Goal: Find specific page/section: Find specific page/section

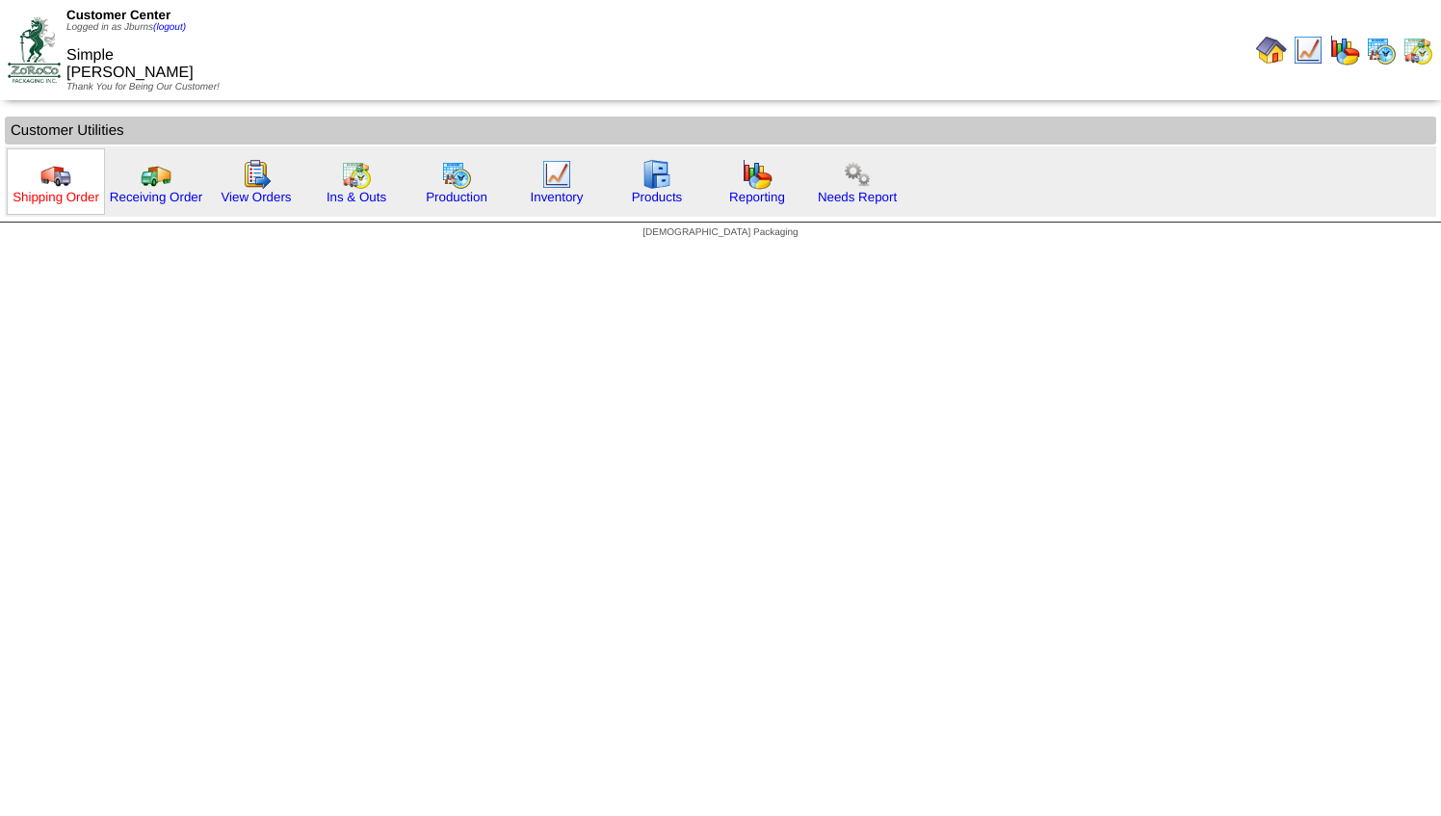
click at [70, 195] on link "Shipping Order" at bounding box center [56, 197] width 87 height 14
click at [351, 187] on img at bounding box center [356, 174] width 31 height 31
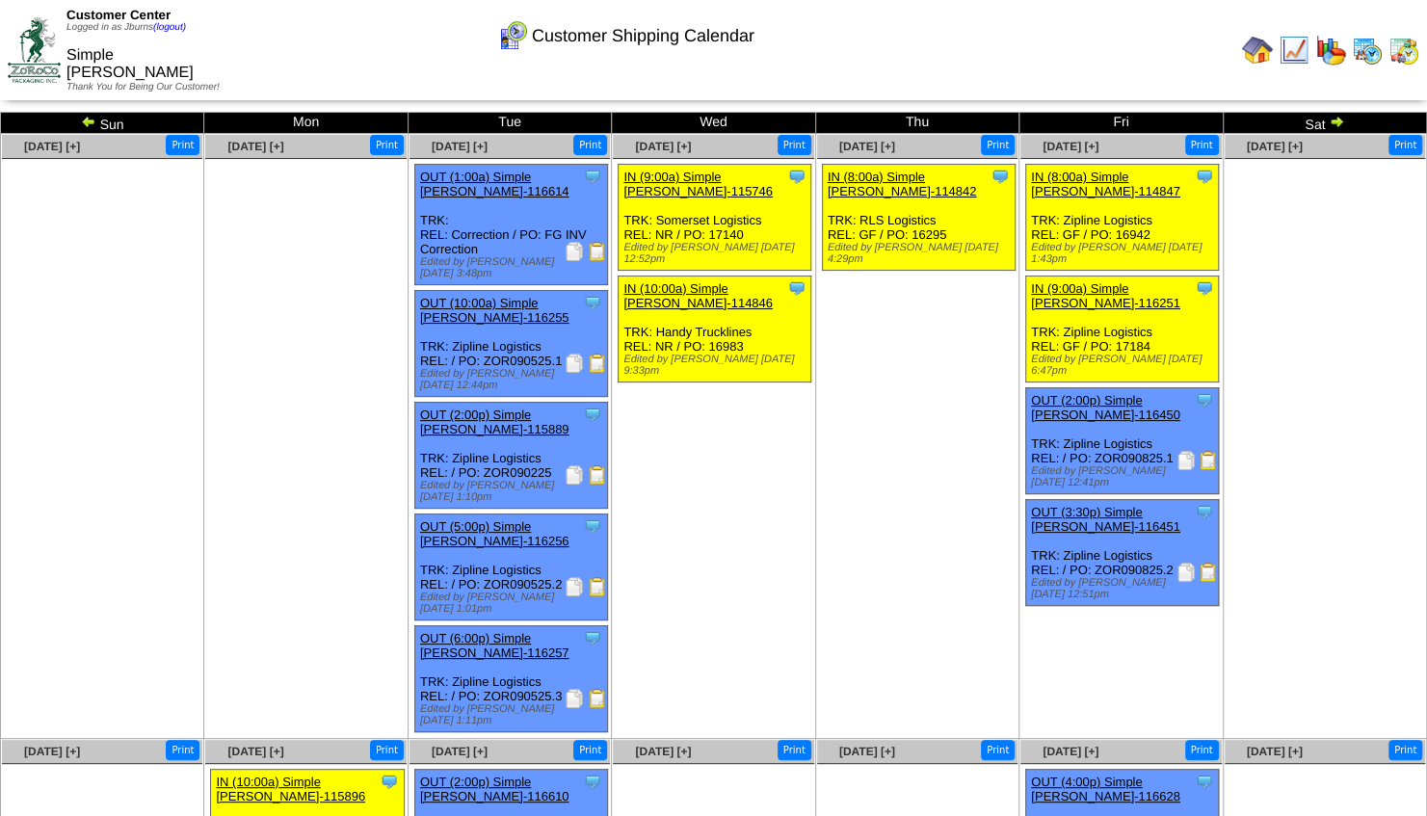
drag, startPoint x: 1431, startPoint y: 432, endPoint x: 1369, endPoint y: 684, distance: 260.0
click at [1369, 684] on td "Sep 06 [+] Print" at bounding box center [1323, 436] width 203 height 605
click at [1334, 119] on img at bounding box center [1335, 121] width 15 height 15
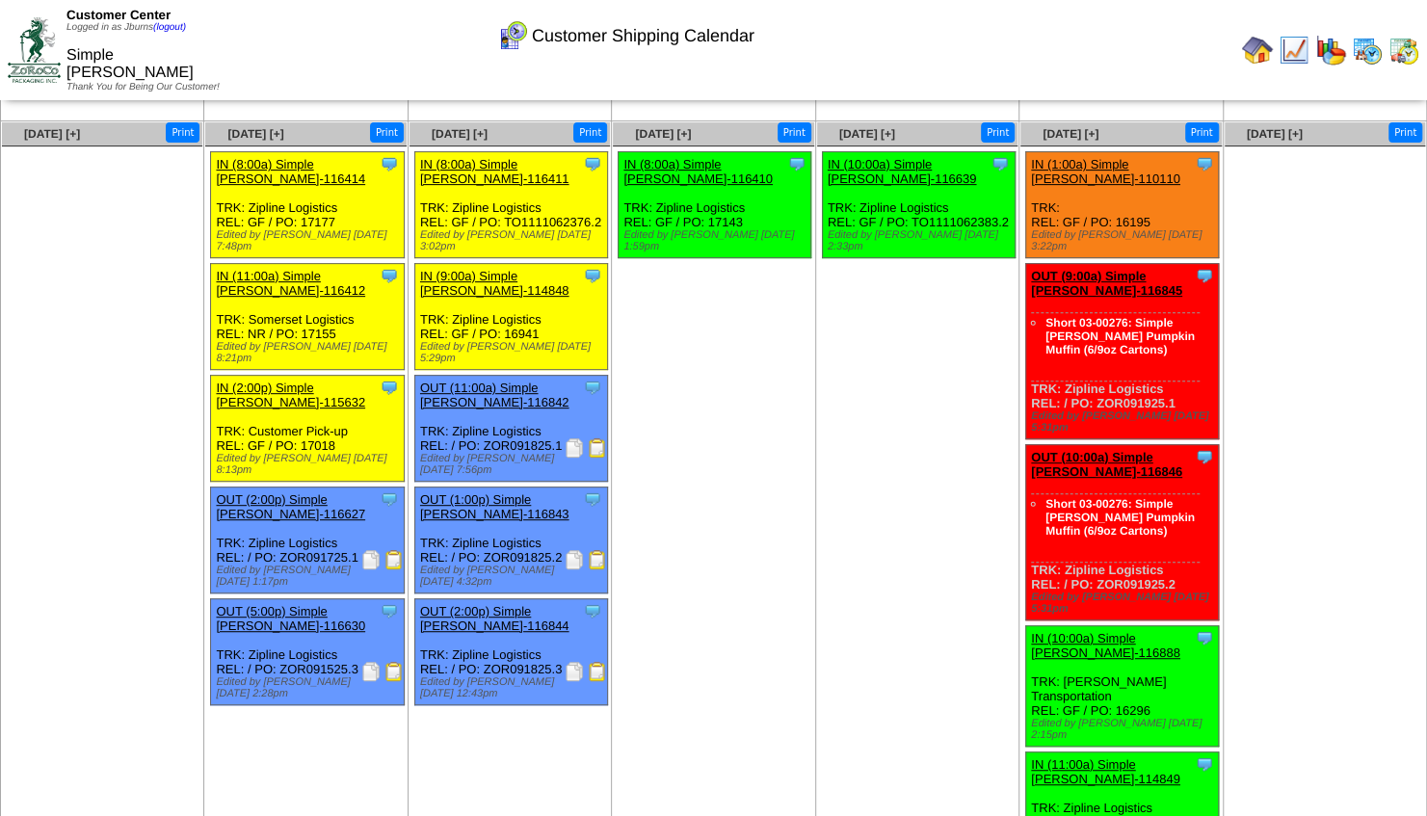
scroll to position [401, 0]
